Goal: Transaction & Acquisition: Obtain resource

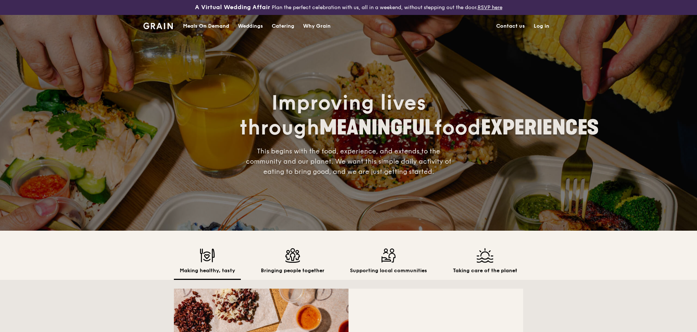
click at [288, 28] on div "Catering" at bounding box center [283, 26] width 23 height 22
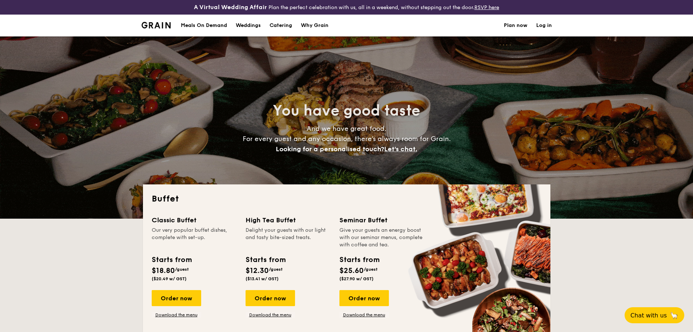
select select
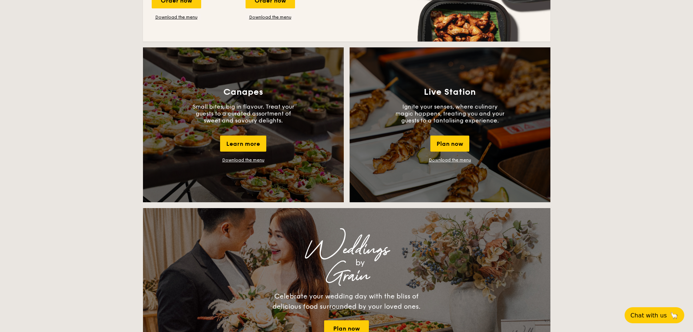
scroll to position [619, 0]
click at [240, 160] on link "Download the menu" at bounding box center [243, 159] width 42 height 5
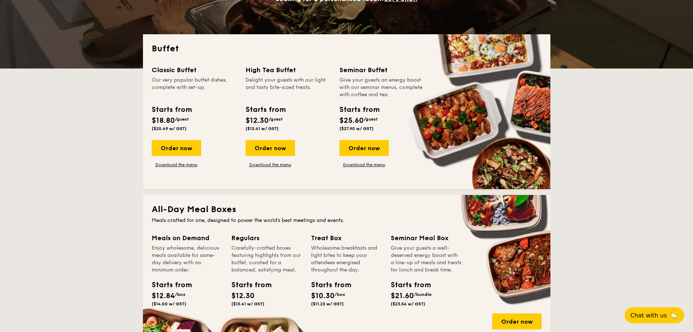
scroll to position [146, 0]
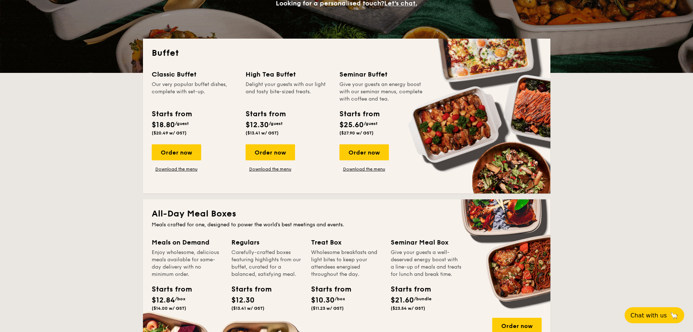
click at [190, 165] on div "Order now Download the menu" at bounding box center [176, 158] width 49 height 28
click at [189, 168] on link "Download the menu" at bounding box center [176, 169] width 49 height 6
